Goal: Check status: Check status

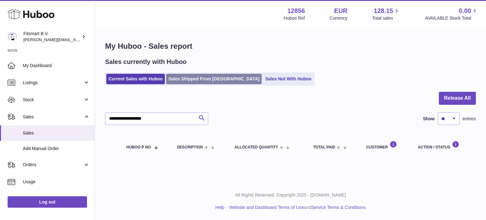
click at [187, 74] on link "Sales Shipped From [GEOGRAPHIC_DATA]" at bounding box center [214, 79] width 96 height 10
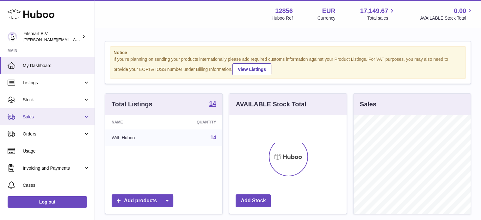
scroll to position [99, 117]
click at [48, 118] on span "Sales" at bounding box center [53, 117] width 60 height 6
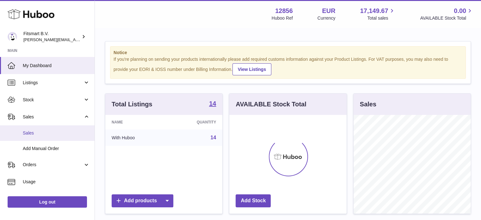
click at [48, 135] on span "Sales" at bounding box center [56, 133] width 67 height 6
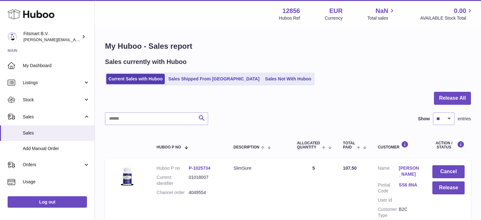
click at [209, 82] on link "Sales Shipped From [GEOGRAPHIC_DATA]" at bounding box center [214, 79] width 96 height 10
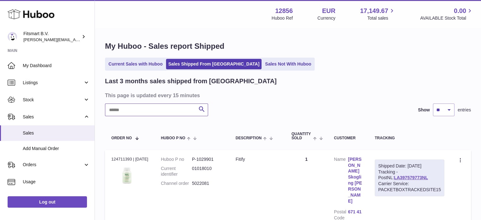
click at [162, 109] on input "text" at bounding box center [156, 109] width 103 height 13
paste input "*******"
type input "*******"
click at [360, 166] on link "[PERSON_NAME]" at bounding box center [355, 165] width 14 height 18
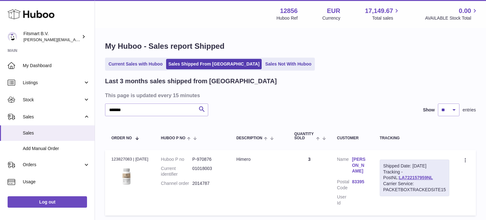
click at [366, 92] on div at bounding box center [243, 110] width 486 height 220
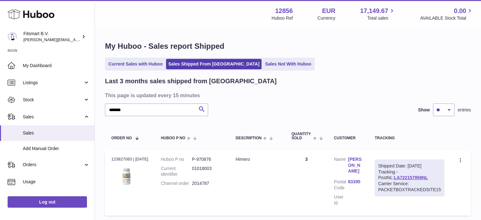
drag, startPoint x: 220, startPoint y: 186, endPoint x: 194, endPoint y: 187, distance: 26.6
click at [194, 187] on dl "Huboo P no P-970876 Current identifier 01018003 Channel order 2014787" at bounding box center [192, 173] width 62 height 34
copy dl "2014787"
